Goal: Information Seeking & Learning: Learn about a topic

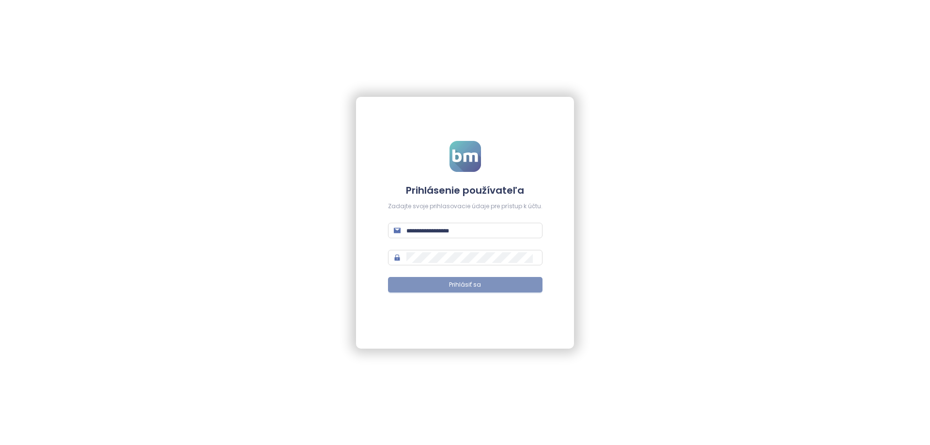
type input "**********"
click at [467, 291] on button "Prihlásiť sa" at bounding box center [465, 285] width 155 height 16
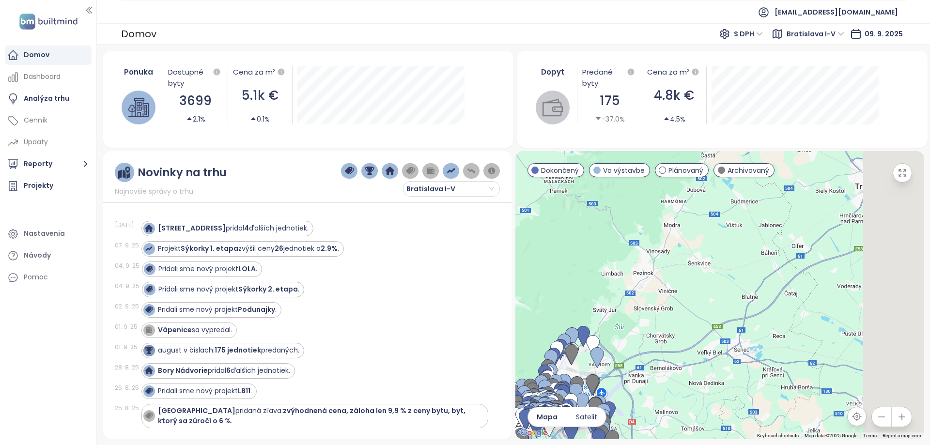
drag, startPoint x: 842, startPoint y: 237, endPoint x: 613, endPoint y: 394, distance: 278.5
click at [616, 393] on div at bounding box center [720, 295] width 409 height 288
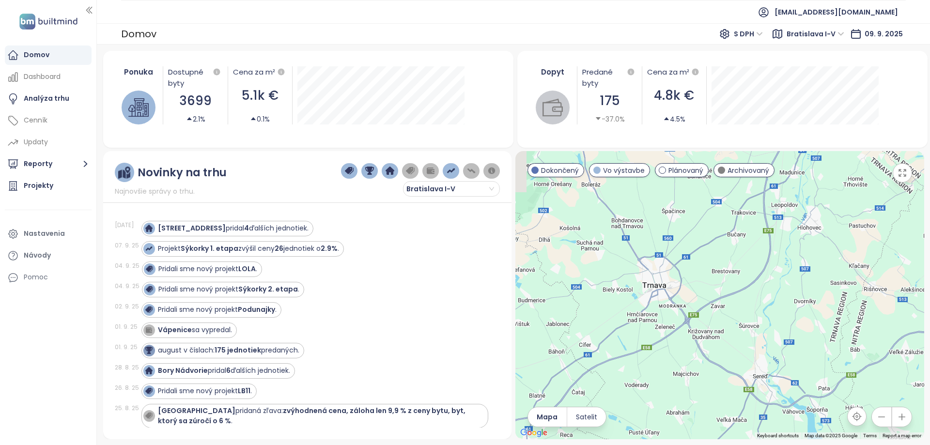
drag, startPoint x: 733, startPoint y: 320, endPoint x: 753, endPoint y: 333, distance: 24.5
click at [753, 333] on div at bounding box center [720, 295] width 409 height 288
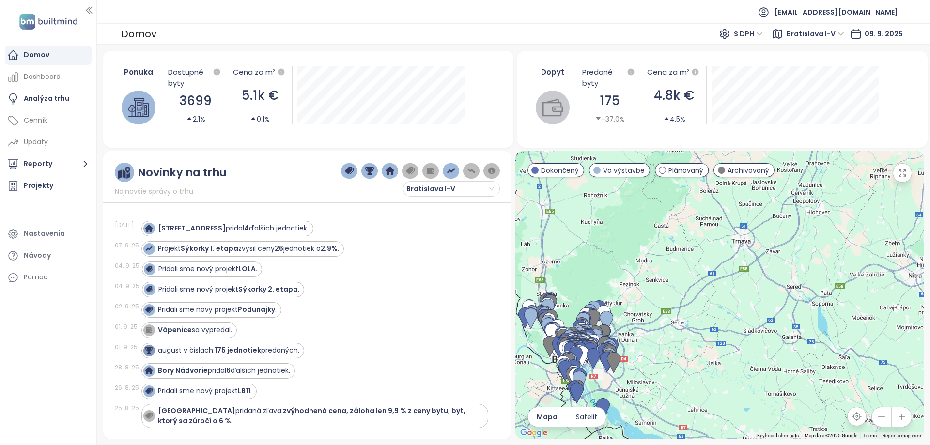
drag, startPoint x: 701, startPoint y: 332, endPoint x: 815, endPoint y: 253, distance: 138.7
click at [814, 254] on div at bounding box center [720, 295] width 409 height 288
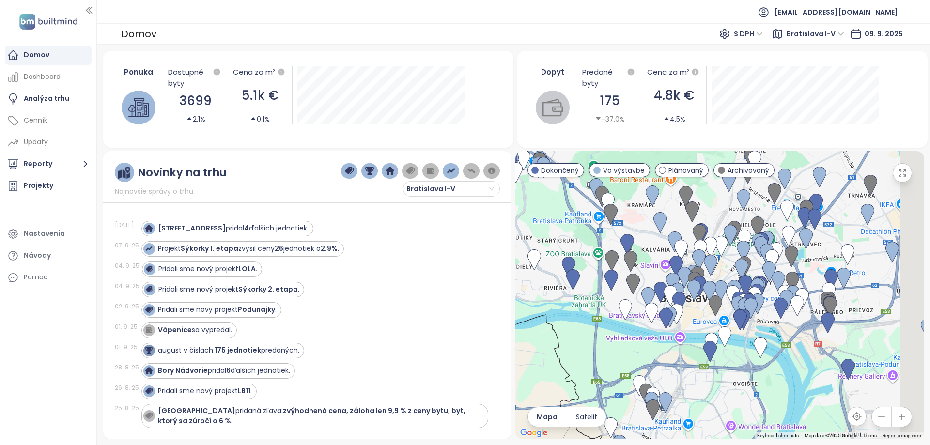
drag, startPoint x: 718, startPoint y: 298, endPoint x: 670, endPoint y: 199, distance: 109.7
click at [670, 199] on div at bounding box center [720, 295] width 409 height 288
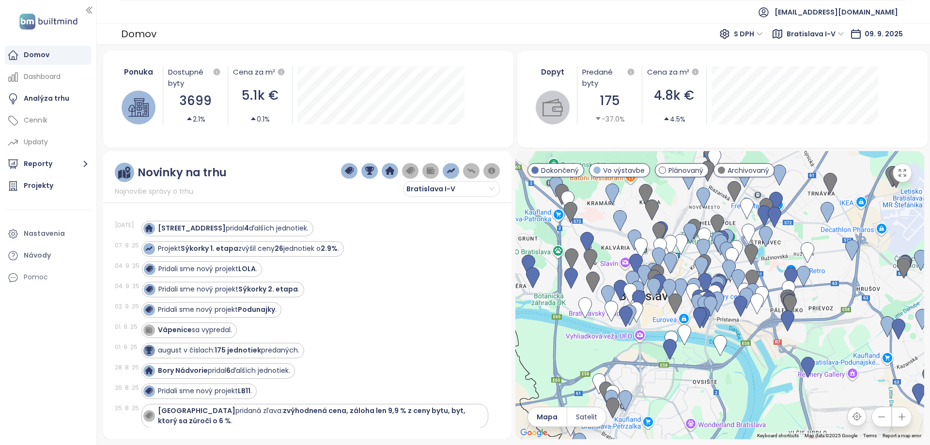
drag, startPoint x: 822, startPoint y: 379, endPoint x: 781, endPoint y: 375, distance: 41.9
click at [781, 375] on div at bounding box center [720, 295] width 409 height 288
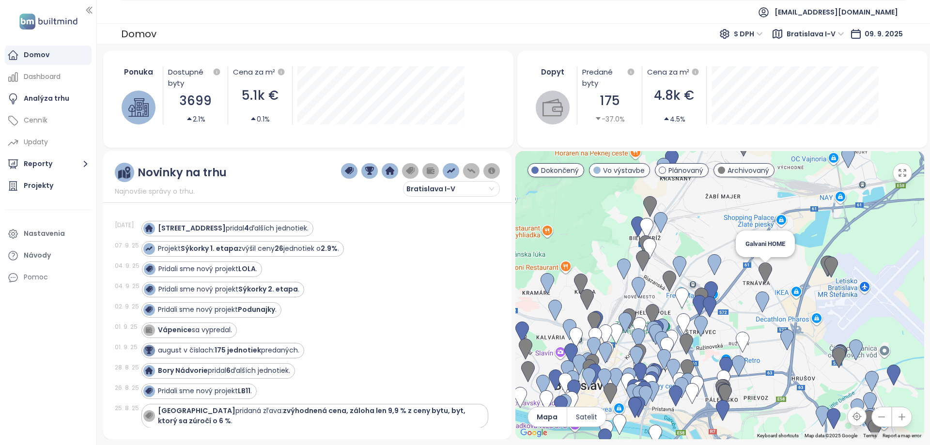
drag, startPoint x: 834, startPoint y: 186, endPoint x: 769, endPoint y: 274, distance: 109.8
click at [769, 274] on img at bounding box center [766, 273] width 14 height 21
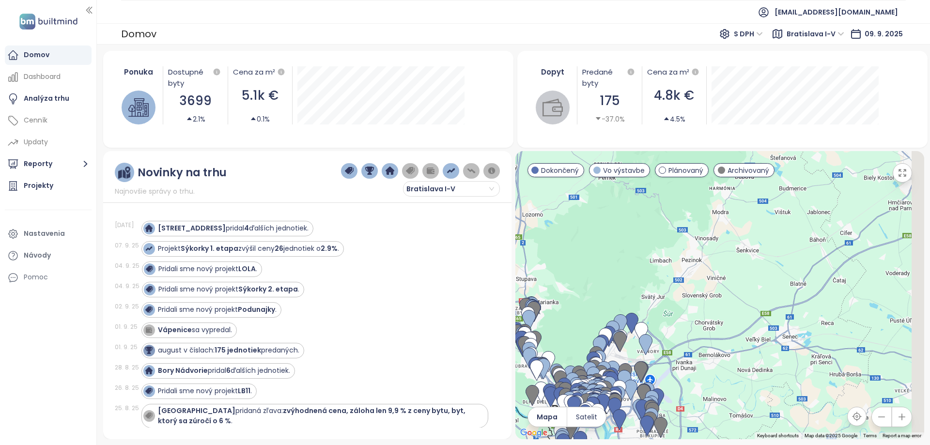
drag, startPoint x: 825, startPoint y: 249, endPoint x: 640, endPoint y: 383, distance: 229.1
click at [640, 383] on div at bounding box center [720, 295] width 409 height 288
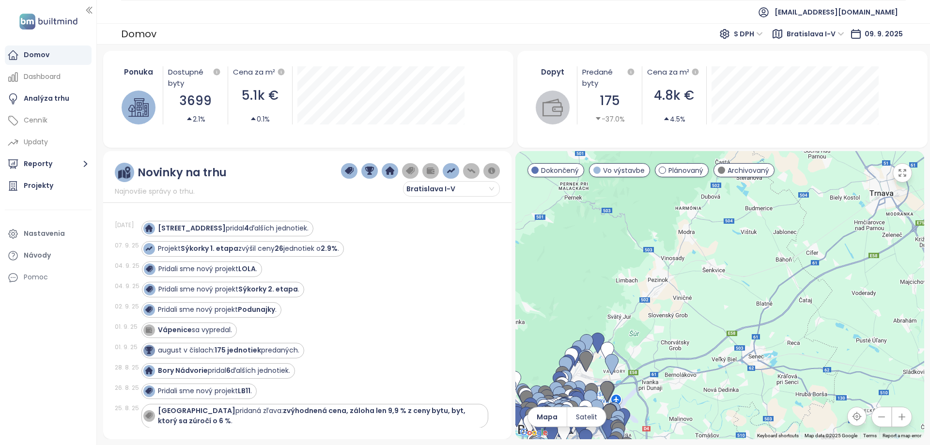
drag, startPoint x: 660, startPoint y: 321, endPoint x: 721, endPoint y: 288, distance: 69.0
click at [722, 287] on div at bounding box center [720, 295] width 409 height 288
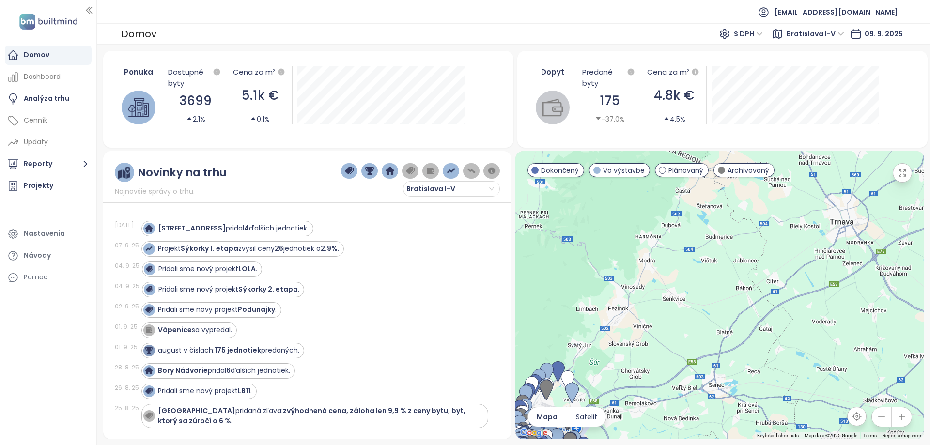
drag, startPoint x: 850, startPoint y: 275, endPoint x: 817, endPoint y: 303, distance: 44.4
click at [817, 303] on div at bounding box center [720, 295] width 409 height 288
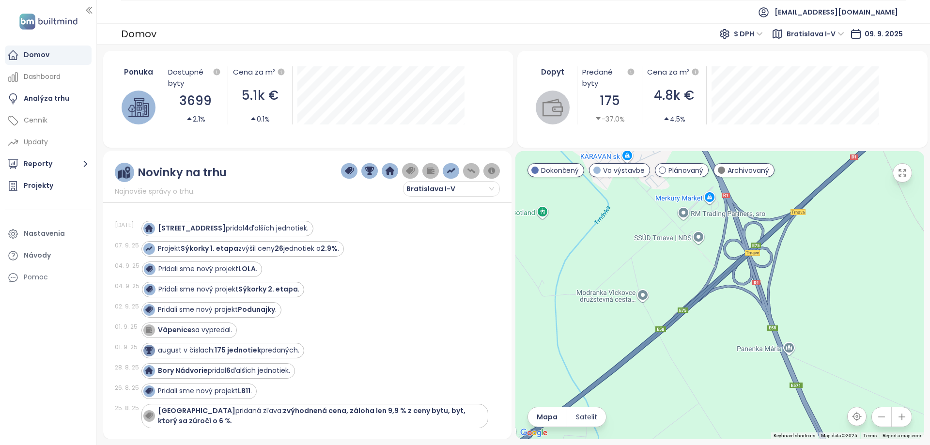
drag, startPoint x: 683, startPoint y: 218, endPoint x: 725, endPoint y: 440, distance: 225.4
click at [725, 440] on div "Ponuka Dostupné byty 3699 2.1% Cena za m² 5.1k € 0.1% [DATE] Dostupné jednotky:…" at bounding box center [514, 245] width 834 height 401
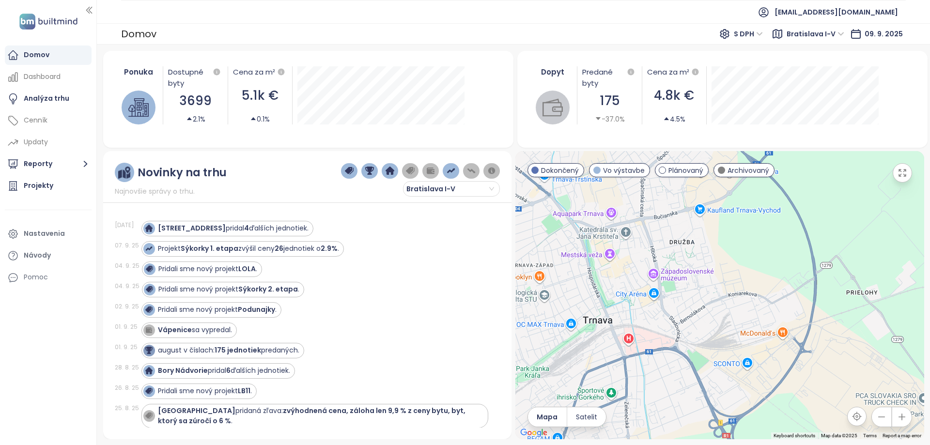
drag, startPoint x: 660, startPoint y: 284, endPoint x: 745, endPoint y: 385, distance: 132.4
click at [745, 385] on div at bounding box center [720, 295] width 409 height 288
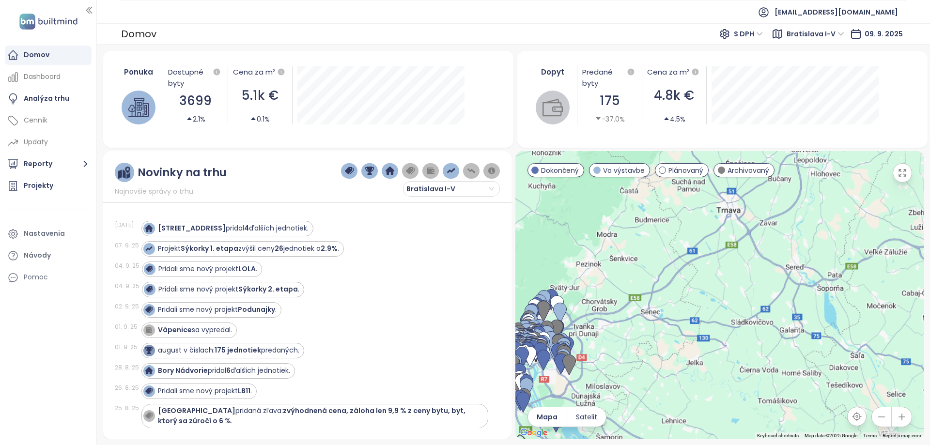
drag, startPoint x: 747, startPoint y: 242, endPoint x: 768, endPoint y: 204, distance: 43.6
click at [768, 204] on div at bounding box center [720, 295] width 409 height 288
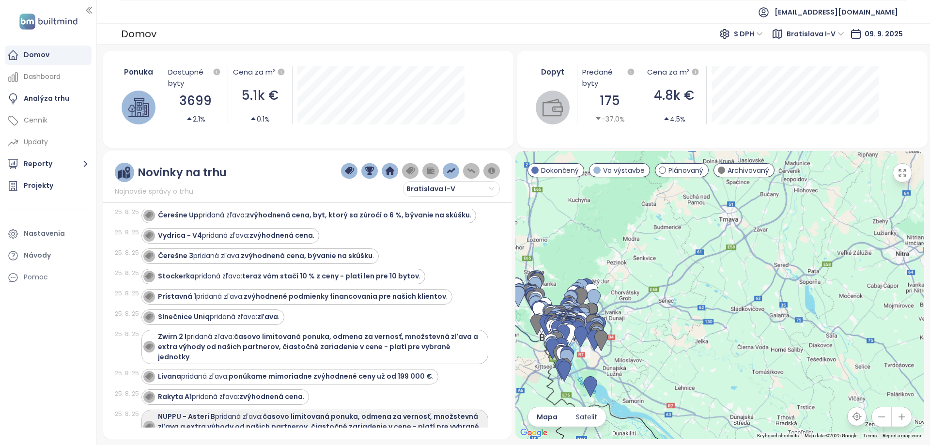
scroll to position [339, 0]
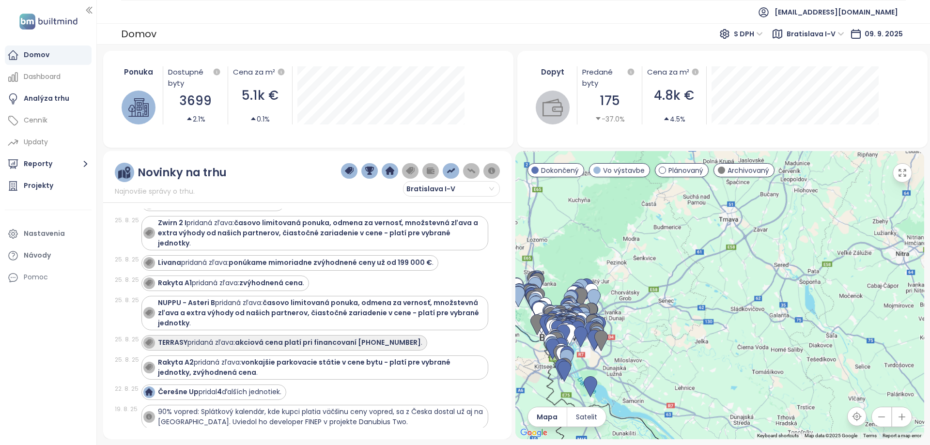
click at [316, 338] on strong "akciová cena platí pri financovaní [PHONE_NUMBER]" at bounding box center [328, 343] width 186 height 10
click at [378, 338] on strong "akciová cena platí pri financovaní [PHONE_NUMBER]" at bounding box center [328, 343] width 186 height 10
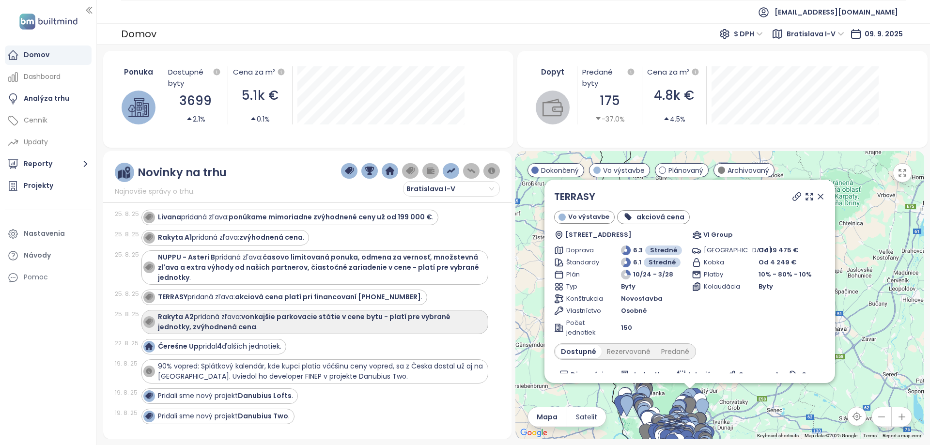
scroll to position [485, 0]
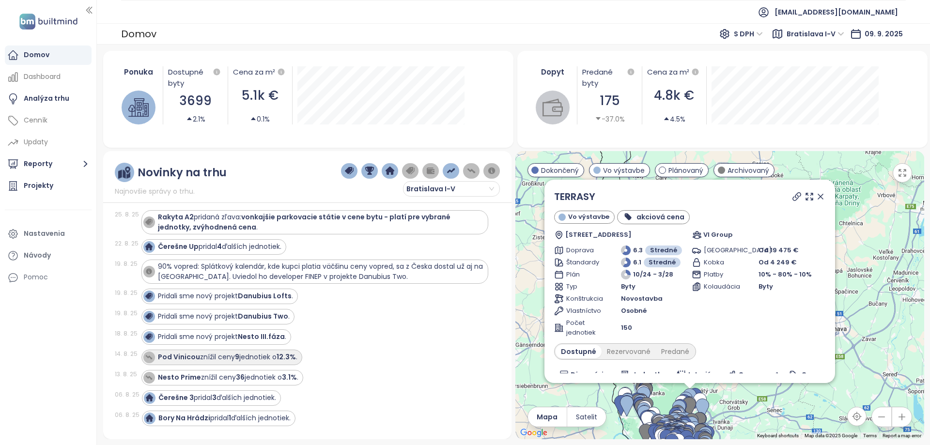
click at [227, 352] on div "Pod Vinicou znížil ceny 9 jednotiek o 12.3% ." at bounding box center [228, 357] width 140 height 10
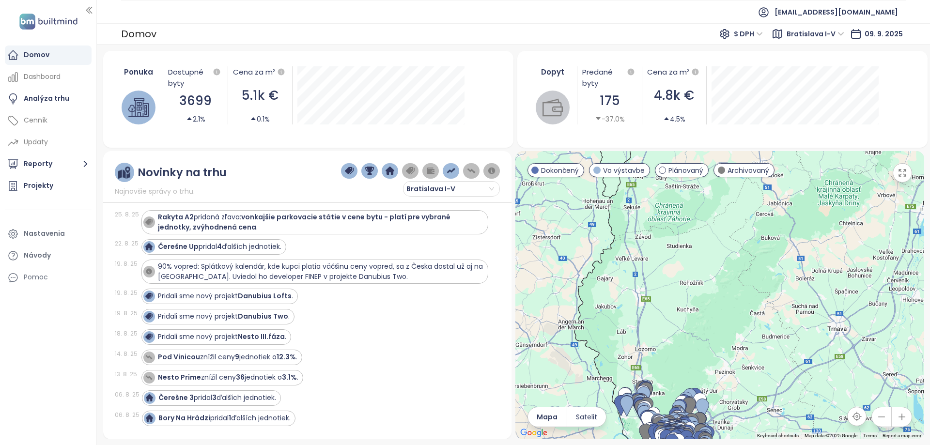
click at [709, 221] on div at bounding box center [720, 295] width 409 height 288
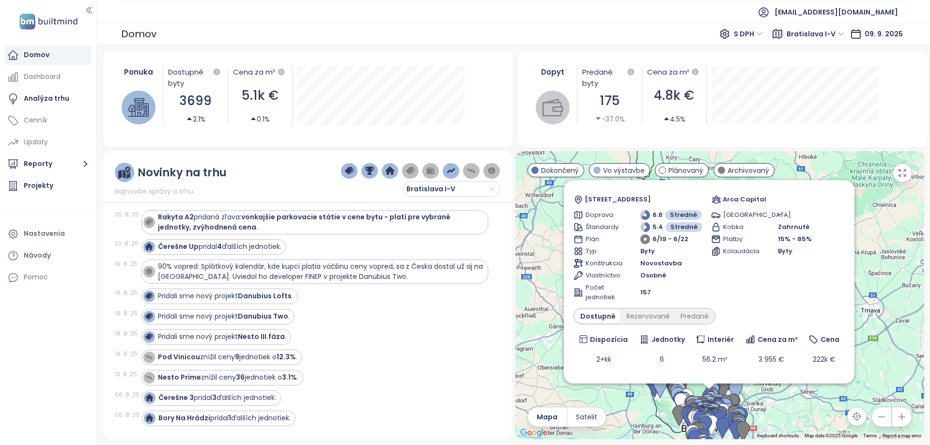
scroll to position [51, 0]
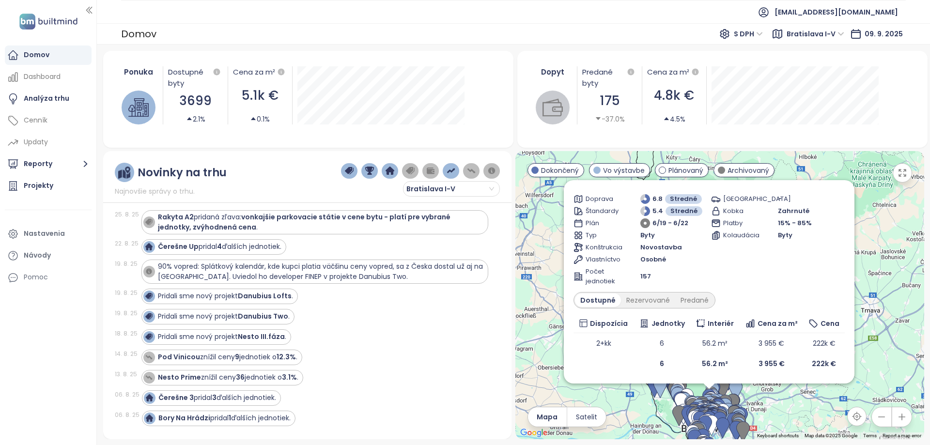
click at [795, 418] on div "Pod Vinicou Dokončený Skalická cesta 10441/9, 831 02 [GEOGRAPHIC_DATA], [GEOGRA…" at bounding box center [720, 295] width 409 height 288
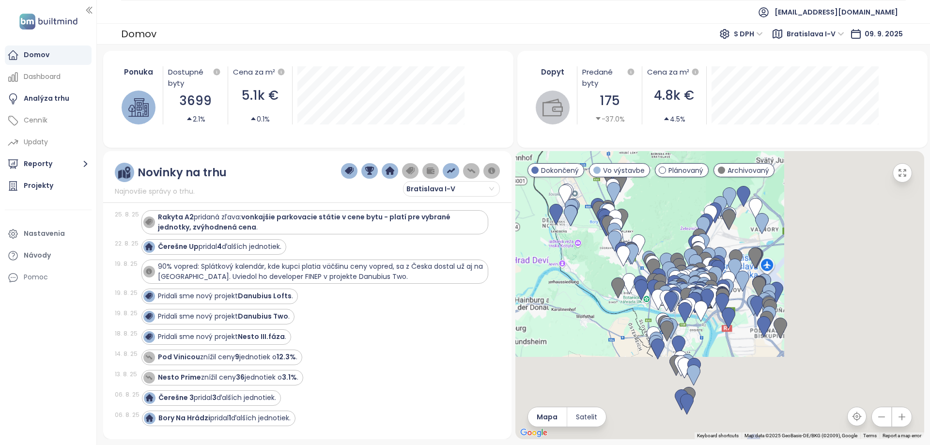
drag, startPoint x: 709, startPoint y: 386, endPoint x: 499, endPoint y: 200, distance: 280.8
click at [499, 200] on div "Novinky na trhu Najnovšie správy o trhu. [GEOGRAPHIC_DATA] I-V [DATE] Saratovsk…" at bounding box center [513, 295] width 821 height 288
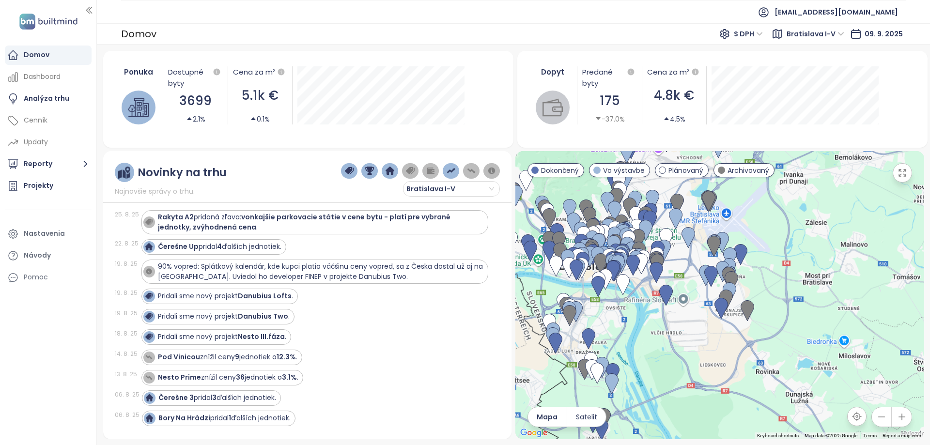
drag, startPoint x: 688, startPoint y: 281, endPoint x: 756, endPoint y: 450, distance: 183.0
click at [756, 445] on html "Domov Dashboard Analýza trhu Cenník Updaty Reporty Projekty Nastavenia Návody P…" at bounding box center [465, 222] width 930 height 445
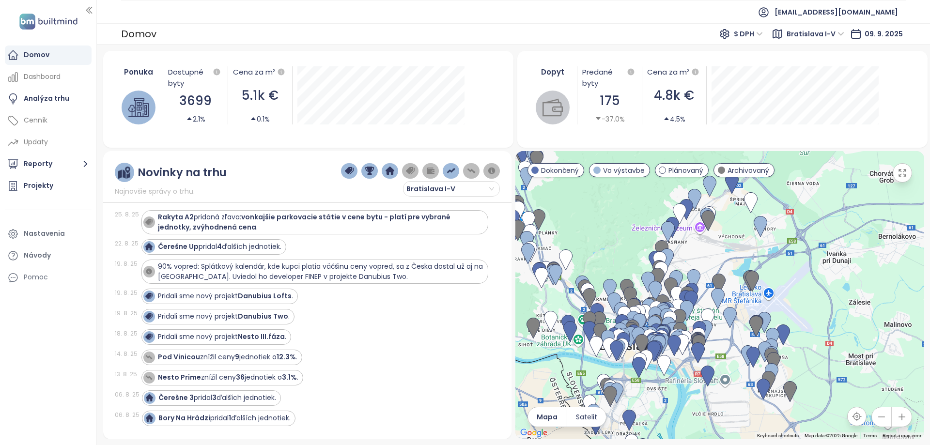
click at [901, 176] on icon "button" at bounding box center [903, 173] width 10 height 10
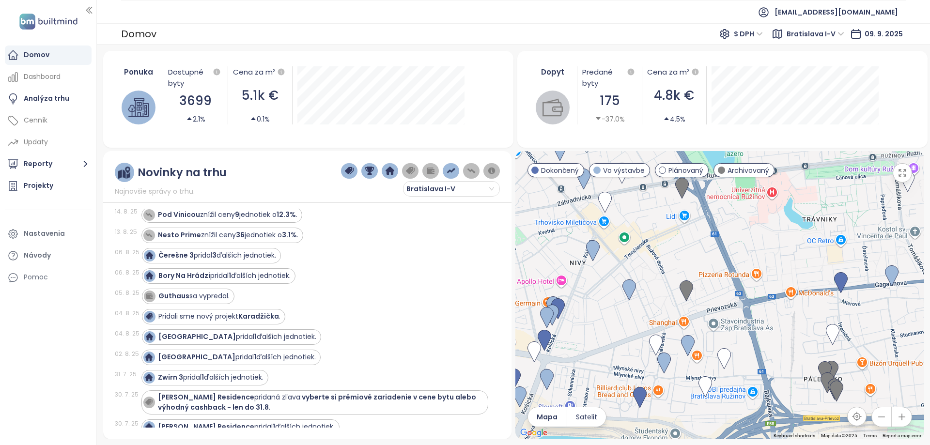
scroll to position [727, 0]
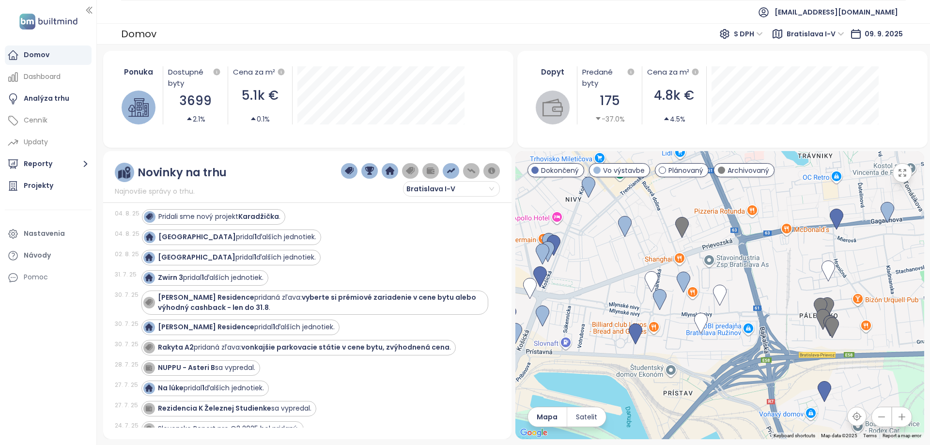
drag, startPoint x: 850, startPoint y: 222, endPoint x: 850, endPoint y: 212, distance: 10.2
click at [850, 212] on div at bounding box center [720, 295] width 409 height 288
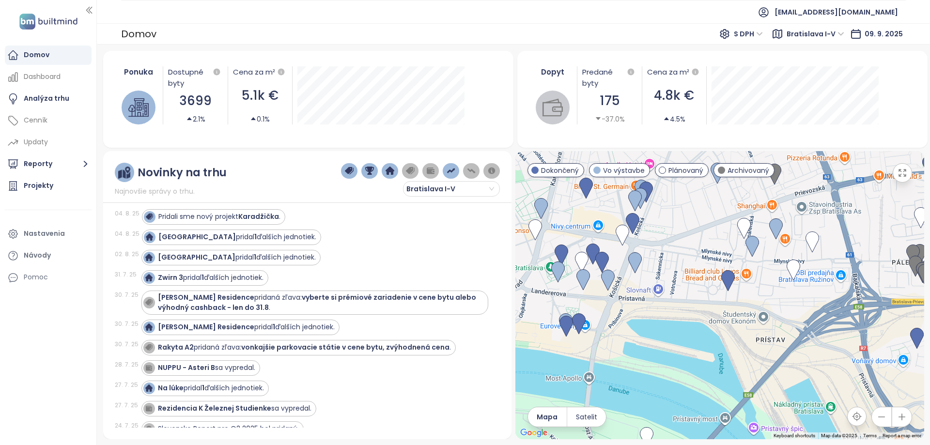
drag, startPoint x: 728, startPoint y: 241, endPoint x: 870, endPoint y: 222, distance: 143.2
click at [871, 219] on div at bounding box center [720, 295] width 409 height 288
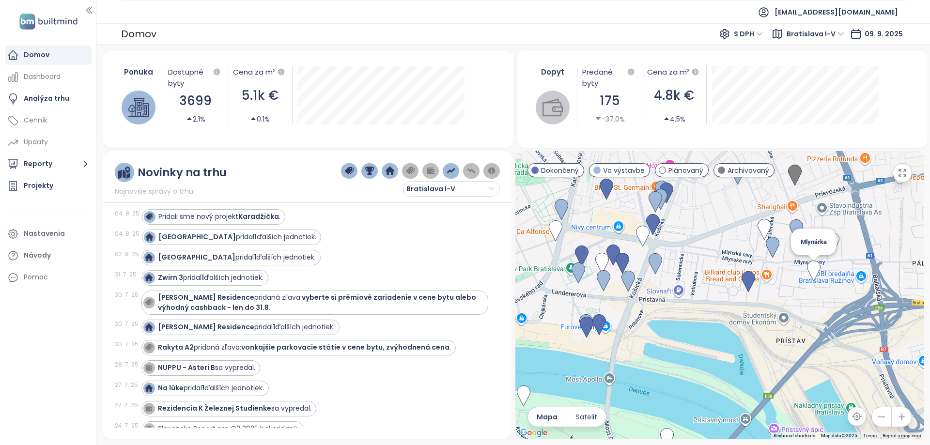
click at [813, 273] on img at bounding box center [814, 271] width 14 height 21
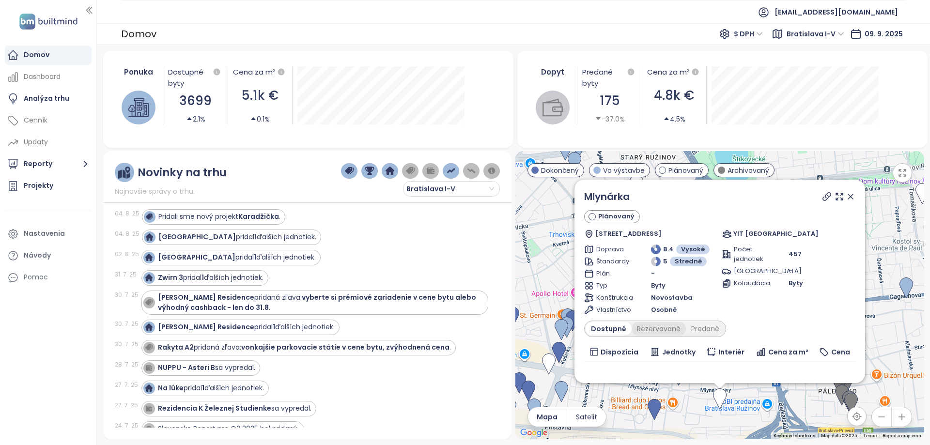
click at [656, 327] on div "Rezervované" at bounding box center [659, 329] width 54 height 14
click at [700, 325] on div "Predané" at bounding box center [705, 329] width 39 height 14
click at [607, 329] on div "Dostupné" at bounding box center [608, 329] width 44 height 14
click at [846, 199] on icon at bounding box center [851, 197] width 10 height 10
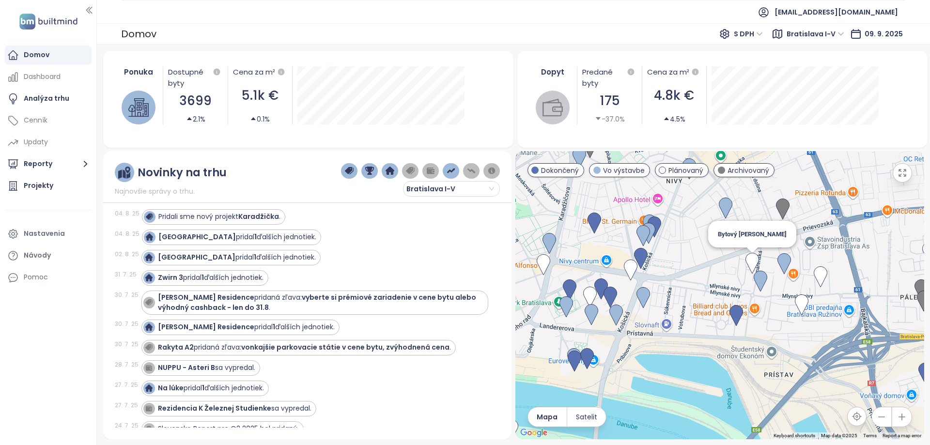
drag, startPoint x: 727, startPoint y: 288, endPoint x: 757, endPoint y: 248, distance: 50.3
click at [757, 248] on div "To navigate, press the arrow keys. Bytový dom Lemon" at bounding box center [720, 295] width 409 height 288
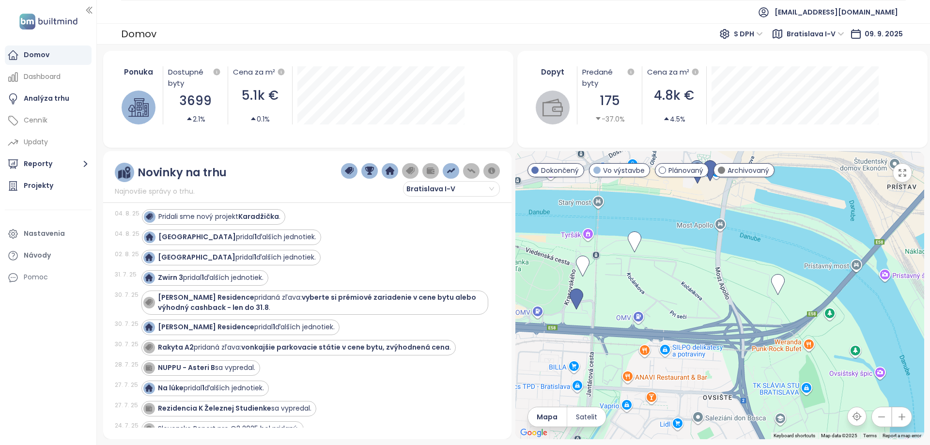
drag, startPoint x: 689, startPoint y: 353, endPoint x: 802, endPoint y: 177, distance: 208.9
click at [803, 178] on div at bounding box center [720, 295] width 409 height 288
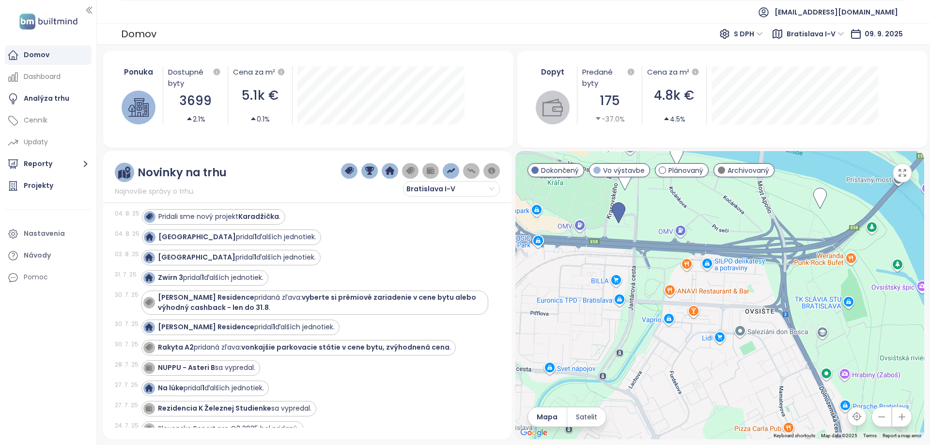
drag, startPoint x: 719, startPoint y: 323, endPoint x: 797, endPoint y: 297, distance: 82.4
click at [798, 297] on div at bounding box center [720, 295] width 409 height 288
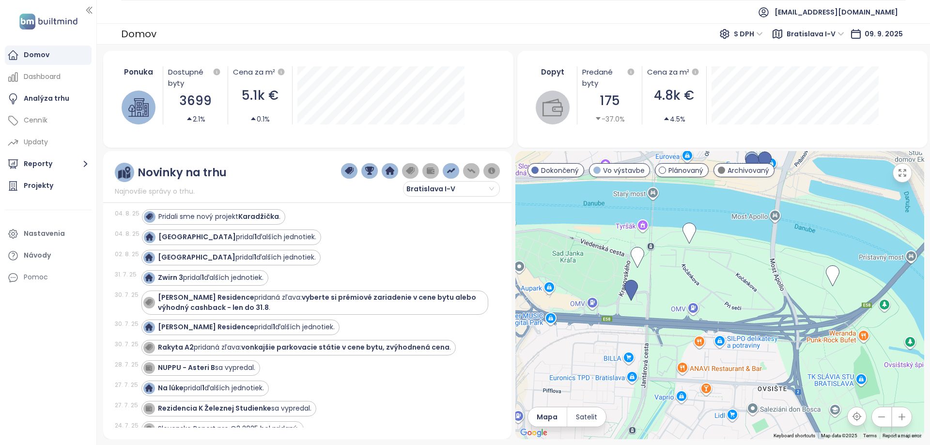
drag, startPoint x: 754, startPoint y: 296, endPoint x: 727, endPoint y: 289, distance: 27.5
click at [727, 289] on div at bounding box center [720, 295] width 409 height 288
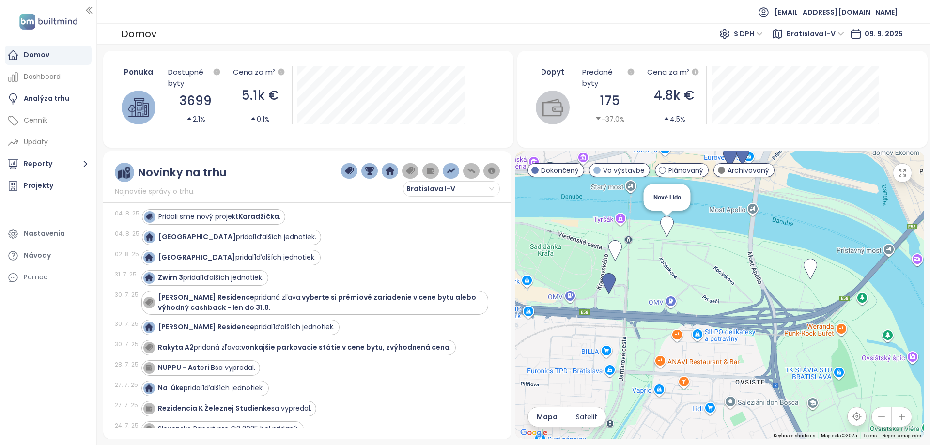
click at [667, 220] on img at bounding box center [668, 226] width 14 height 21
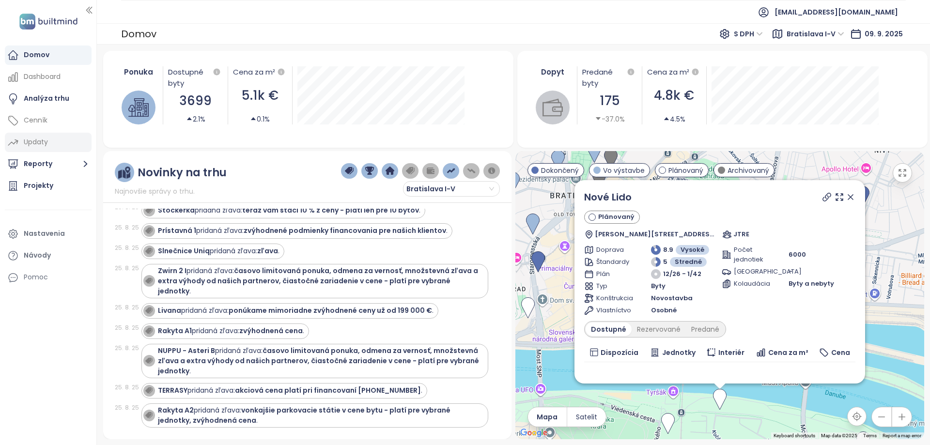
scroll to position [194, 0]
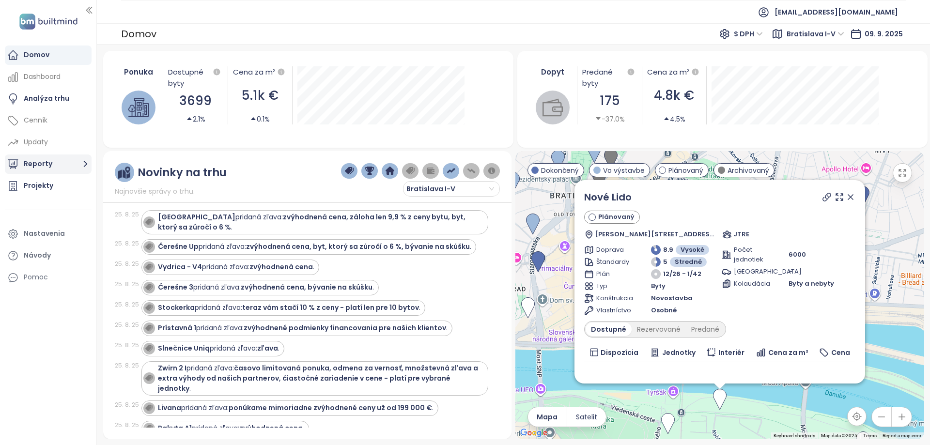
click at [49, 167] on button "Reporty" at bounding box center [48, 164] width 87 height 19
click at [57, 94] on div "Analýza trhu" at bounding box center [47, 99] width 46 height 12
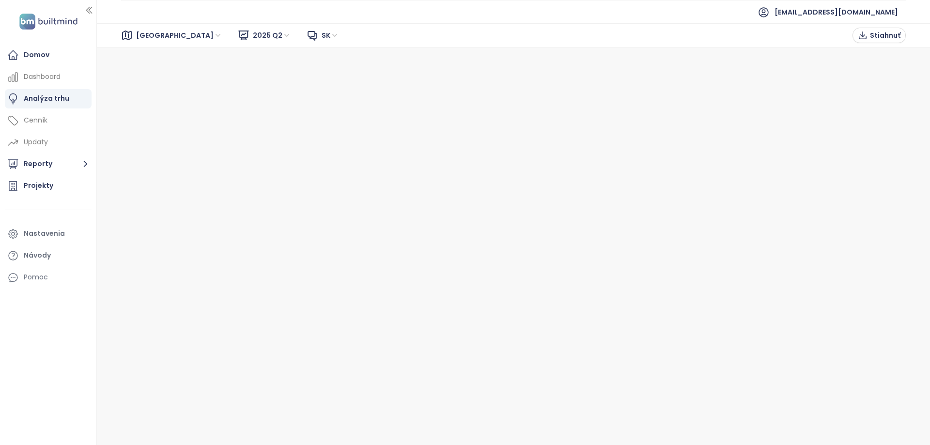
click at [253, 36] on span "2025 Q2" at bounding box center [272, 35] width 38 height 15
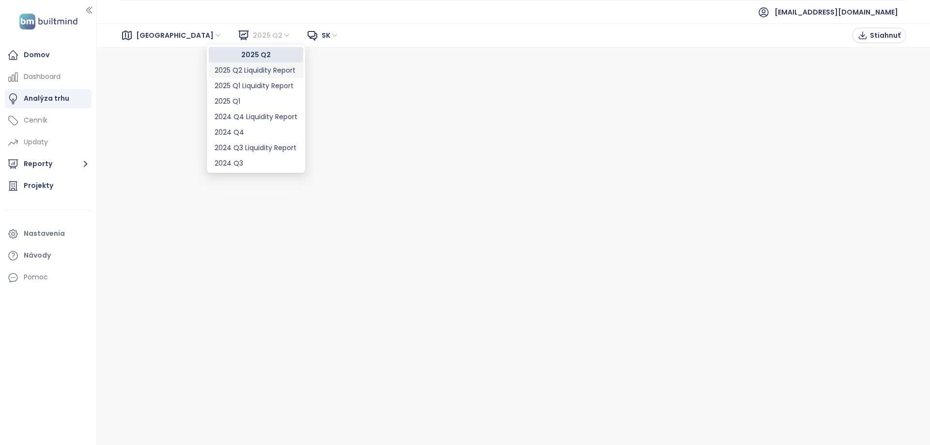
click at [260, 68] on div "2025 Q2 Liquidity Report" at bounding box center [256, 70] width 83 height 11
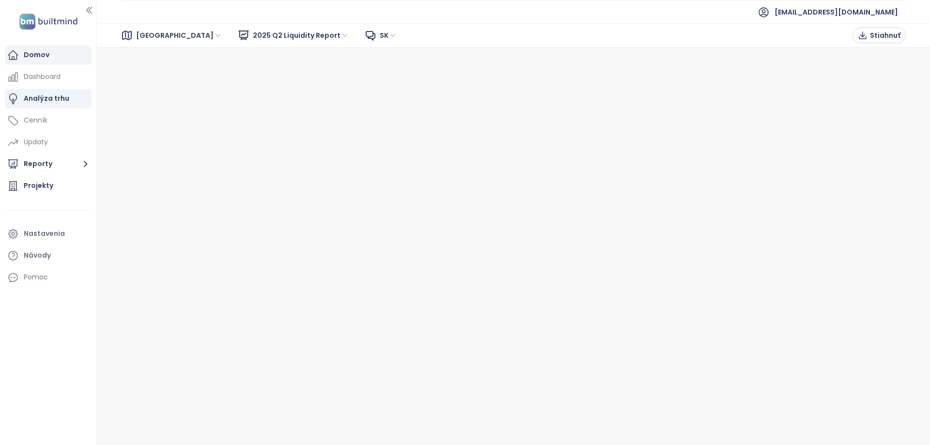
click at [5, 57] on div "Domov" at bounding box center [48, 55] width 87 height 19
